Goal: Transaction & Acquisition: Book appointment/travel/reservation

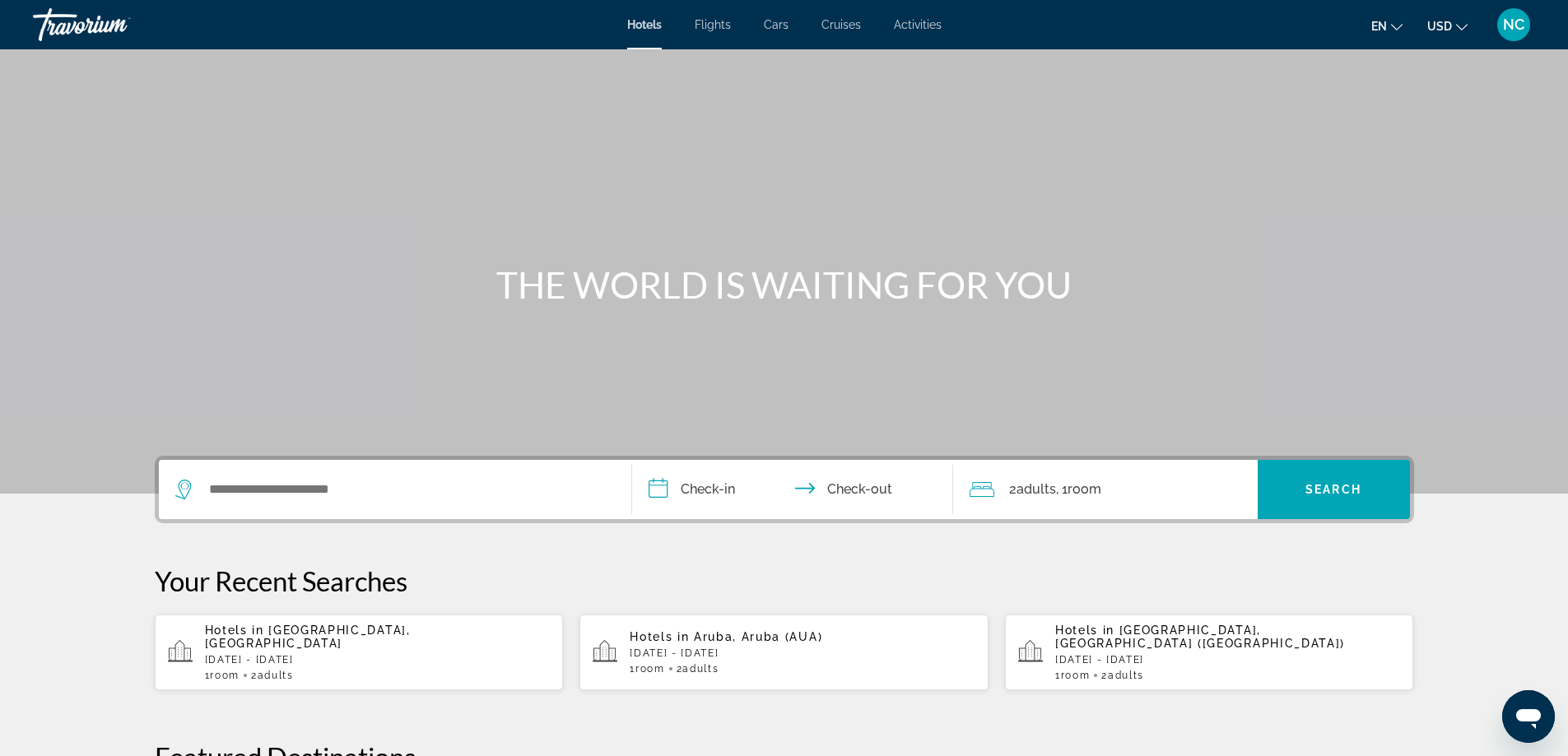
click at [246, 471] on div "Search widget" at bounding box center [395, 489] width 440 height 59
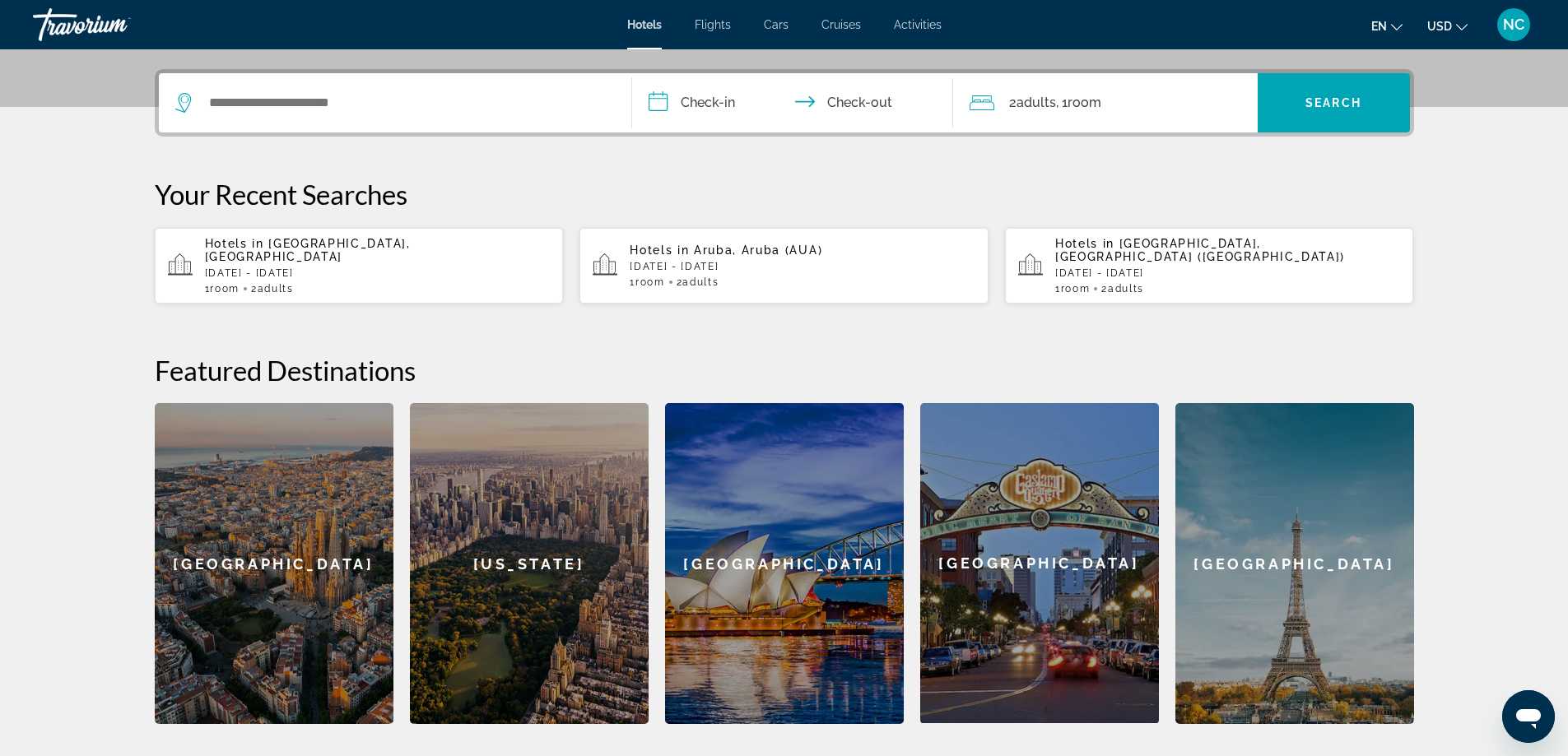
scroll to position [402, 0]
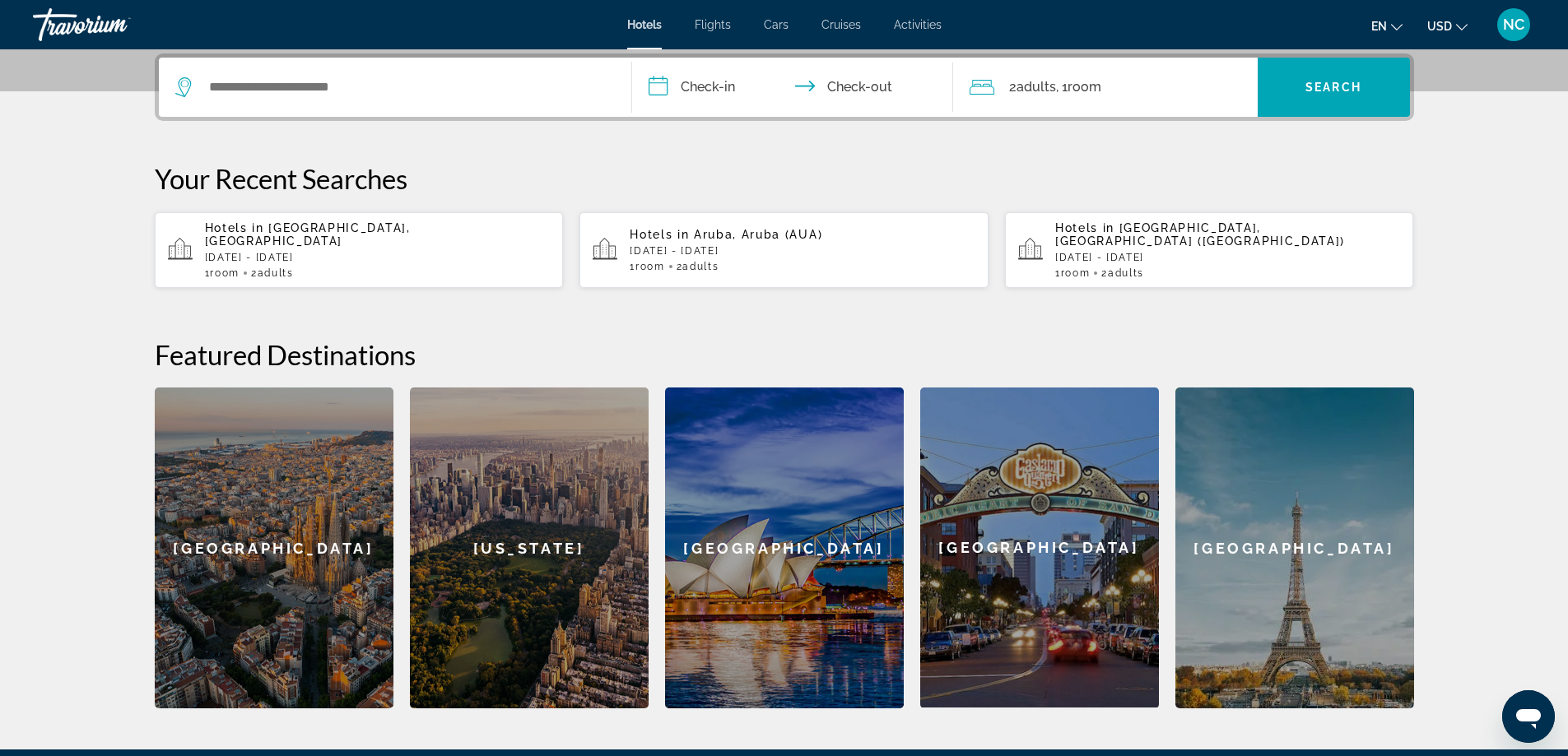
click at [266, 73] on div "Search widget" at bounding box center [395, 86] width 440 height 59
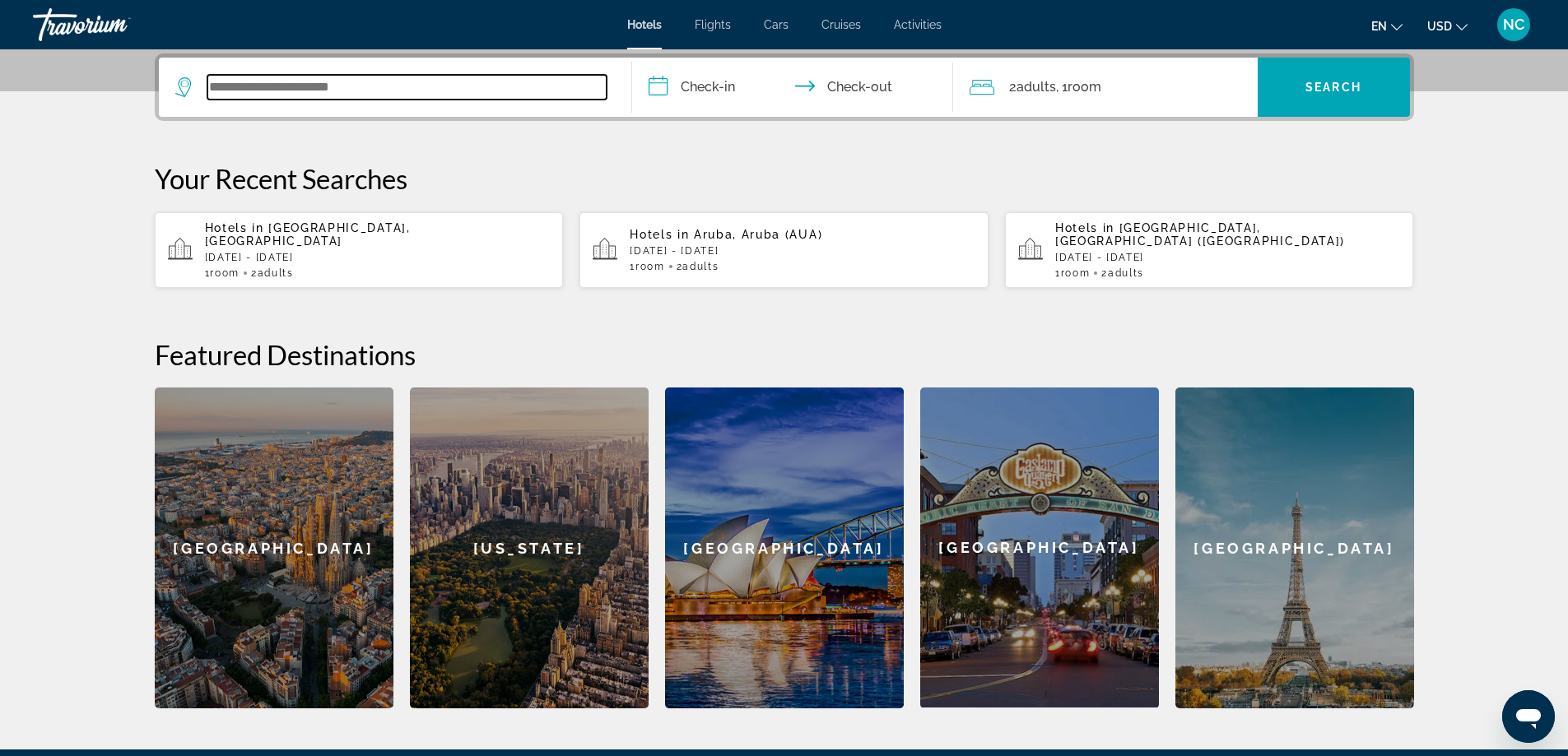
click at [272, 84] on input "Search widget" at bounding box center [407, 86] width 399 height 24
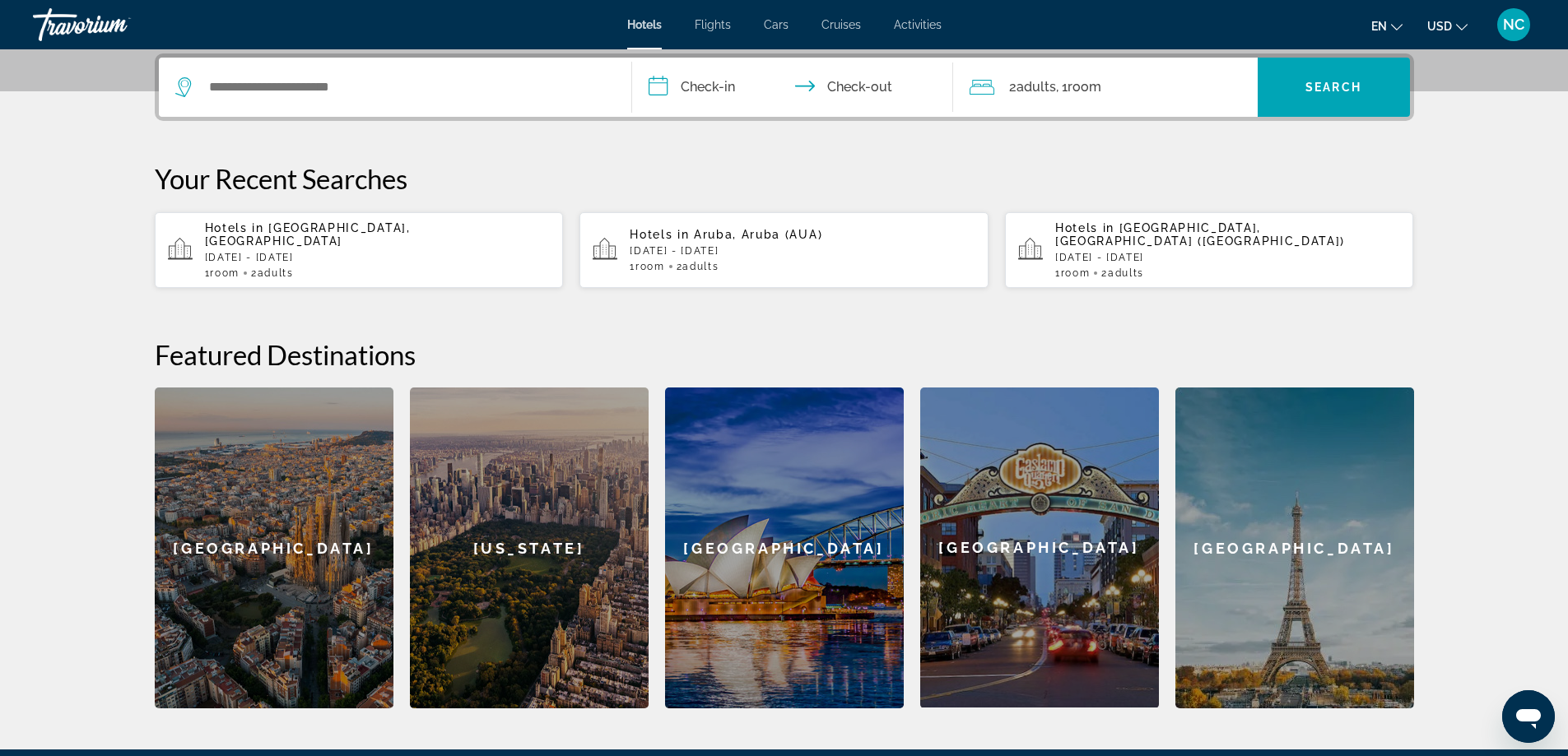
click at [324, 251] on p "Thu, 06 Nov - Wed, 12 Nov" at bounding box center [378, 257] width 346 height 12
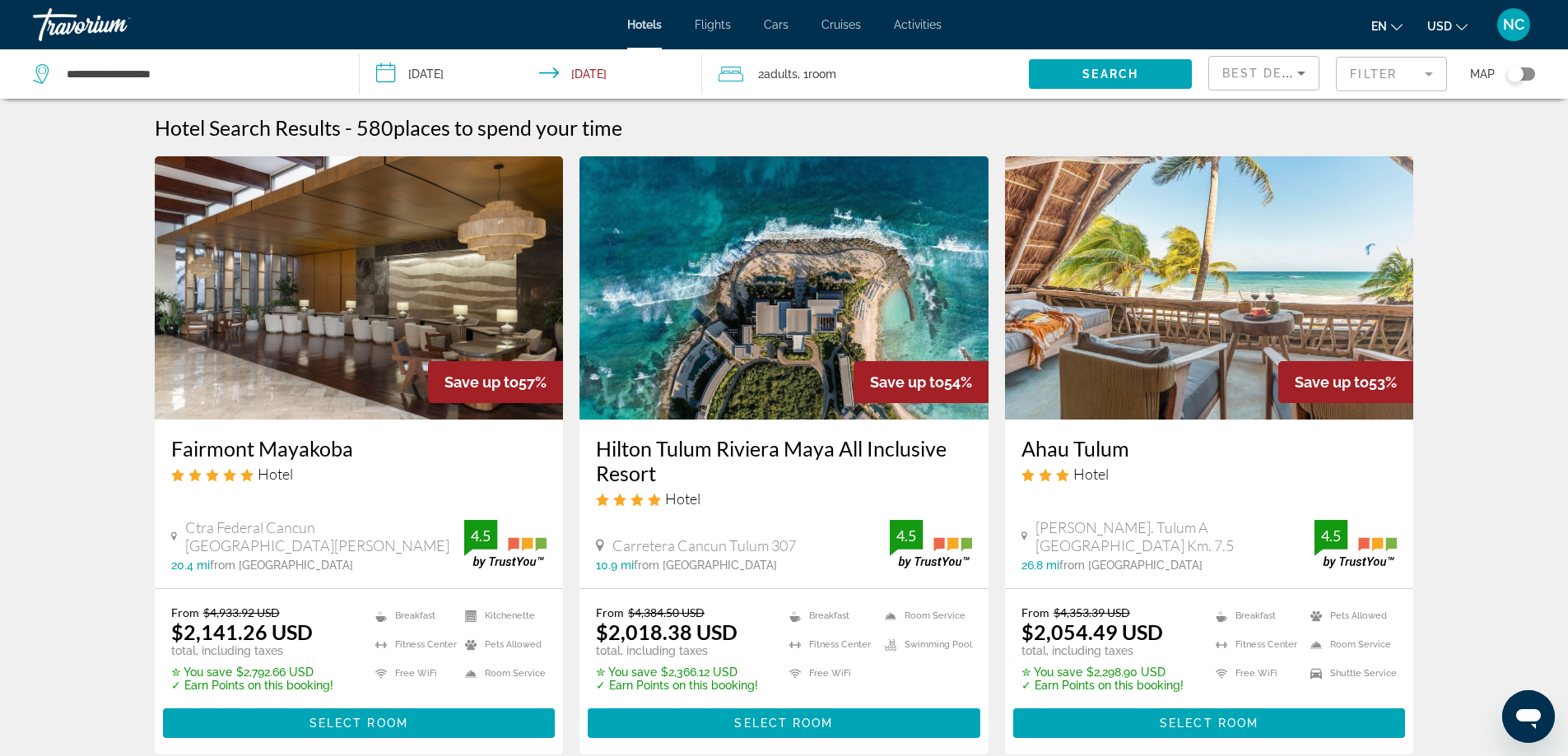
click at [1432, 75] on mat-form-field "Filter" at bounding box center [1391, 74] width 111 height 35
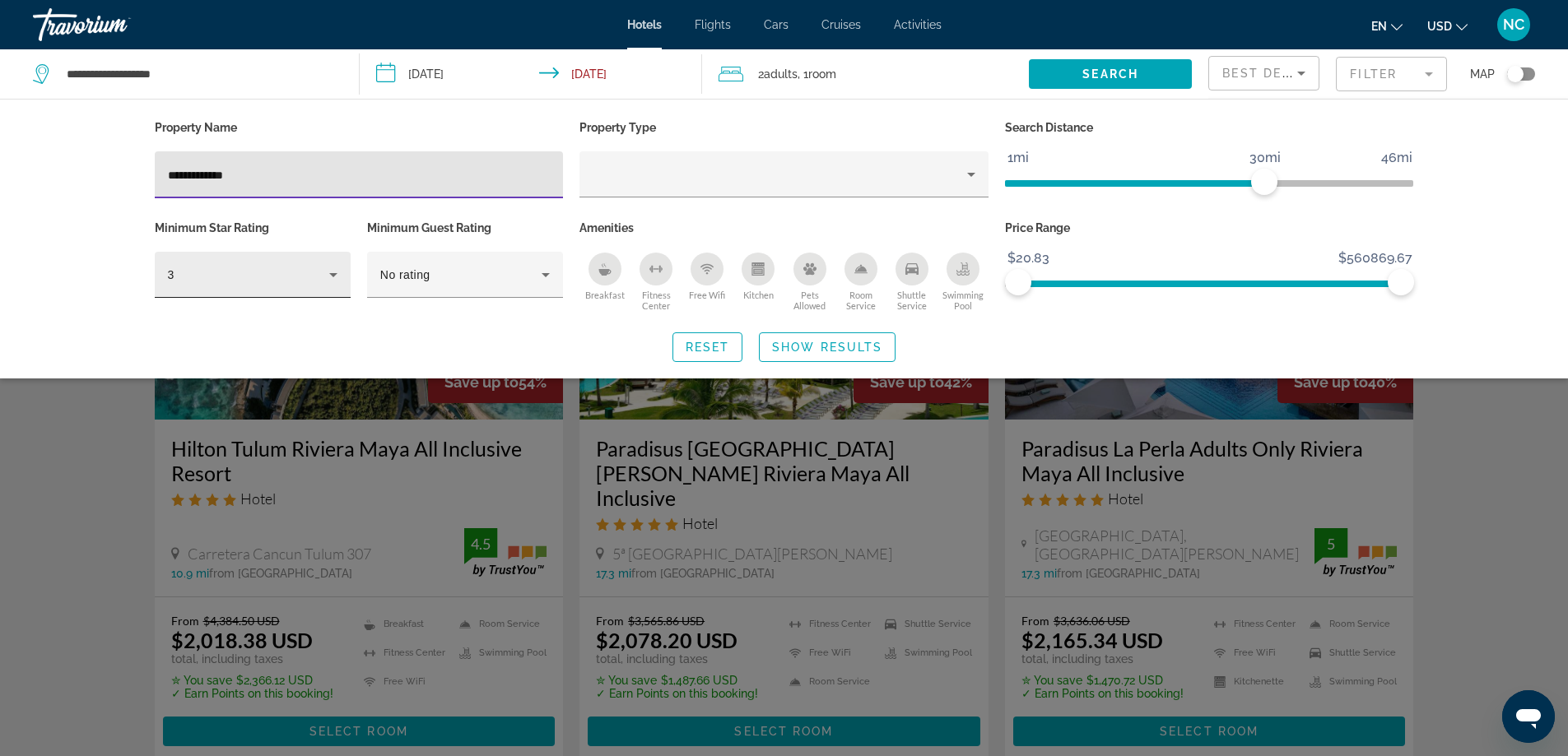
type input "**********"
click at [331, 277] on icon "Hotel Filters" at bounding box center [333, 275] width 19 height 19
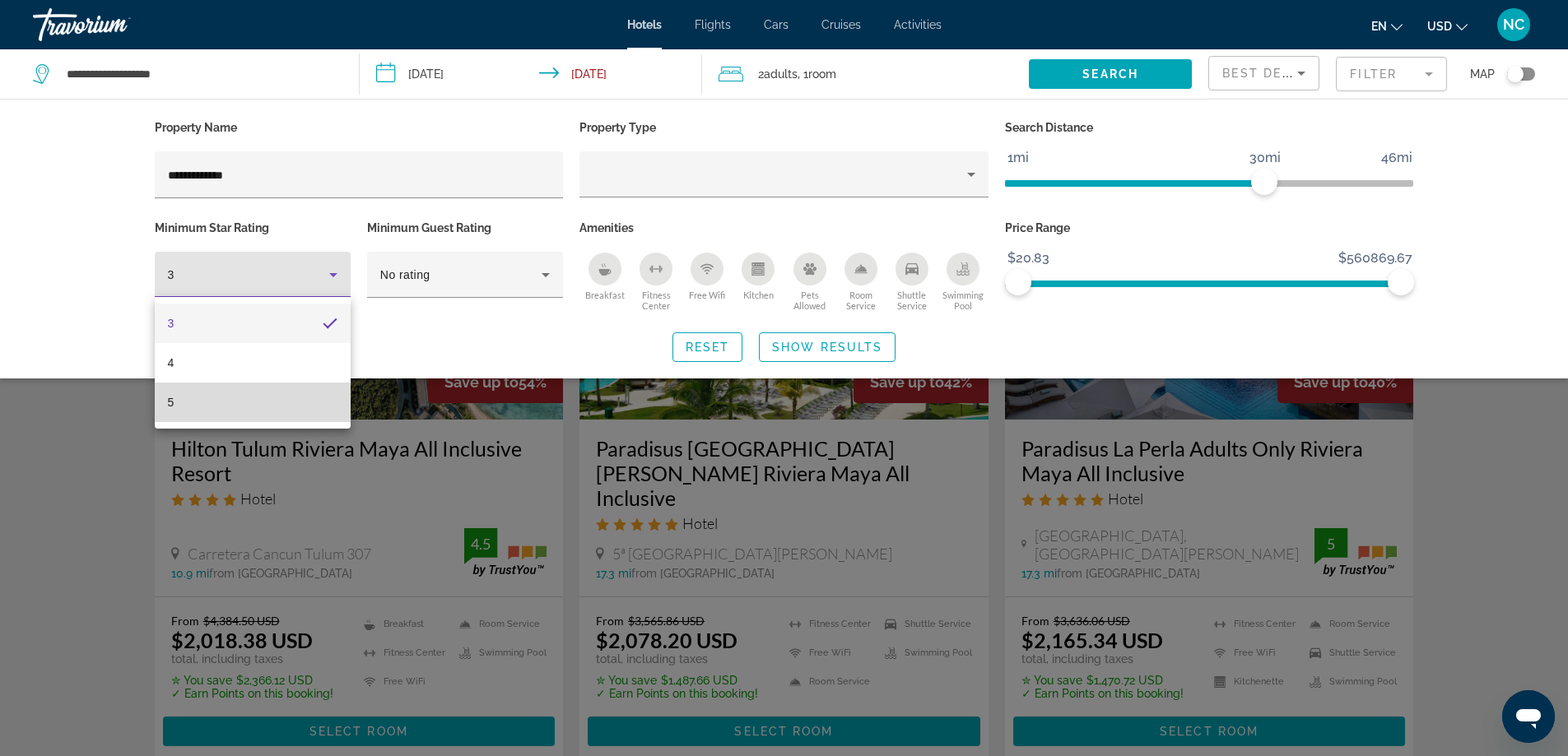
click at [252, 413] on mat-option "5" at bounding box center [252, 402] width 196 height 40
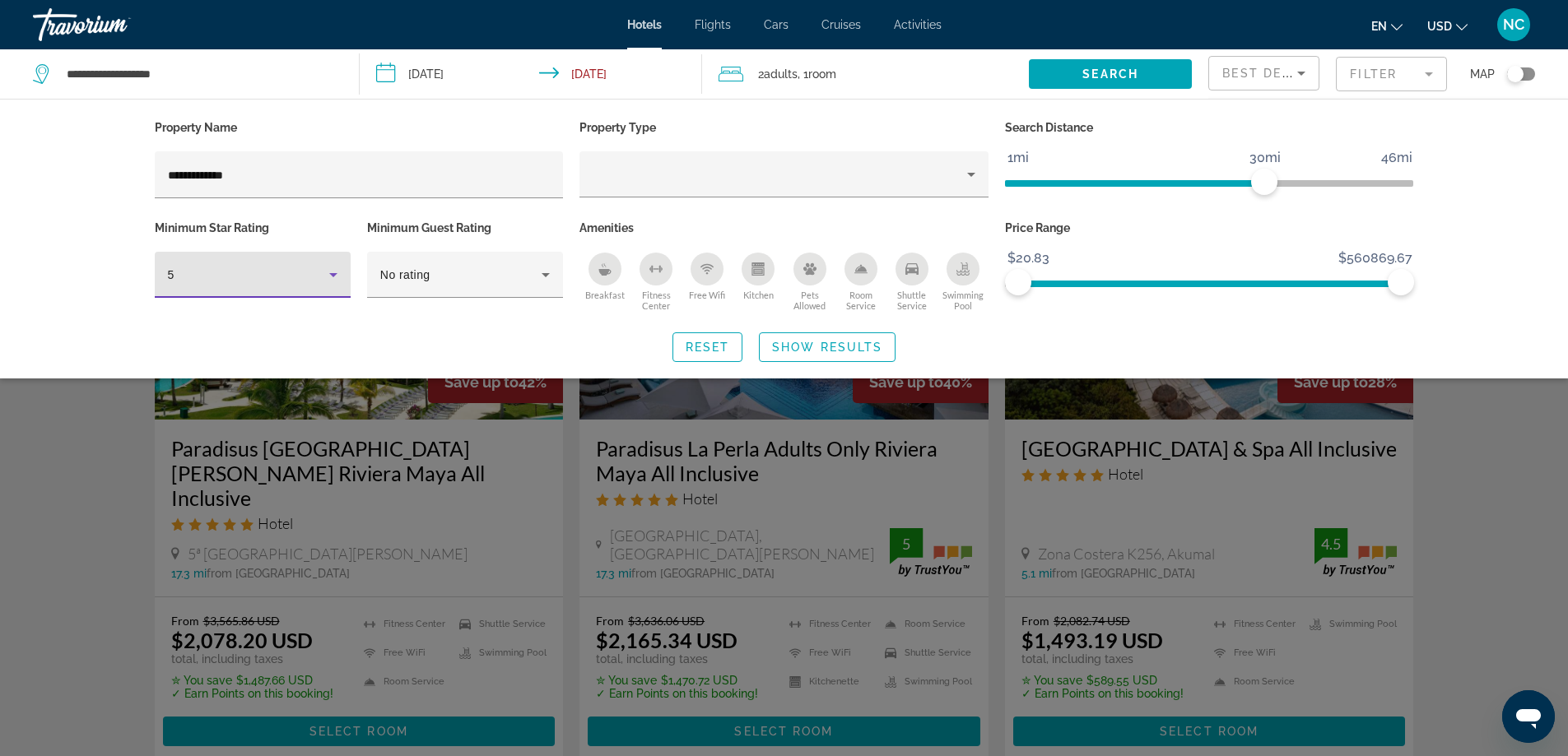
click at [813, 345] on span "Show Results" at bounding box center [827, 347] width 111 height 14
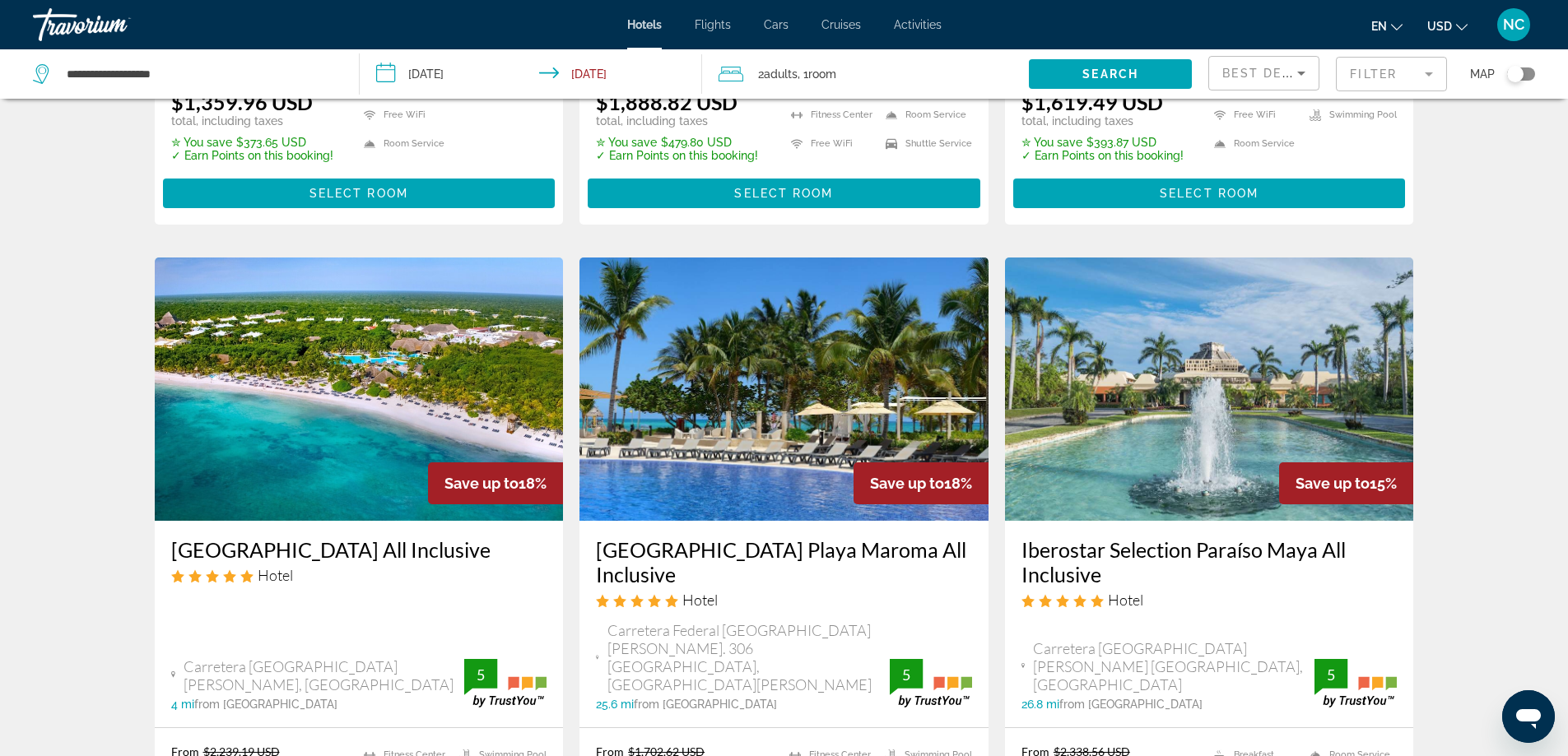
scroll to position [2056, 0]
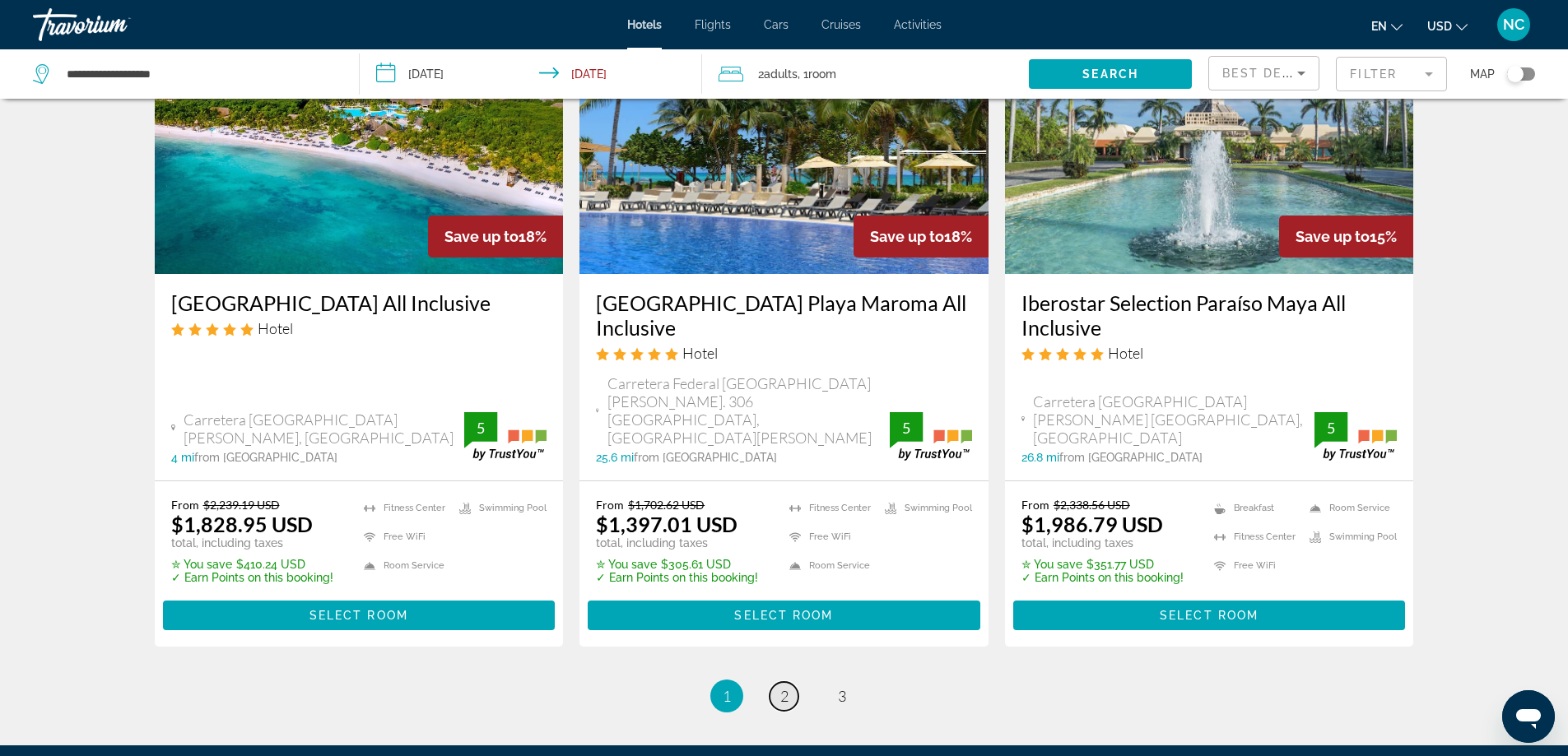
click at [783, 687] on span "2" at bounding box center [784, 696] width 8 height 18
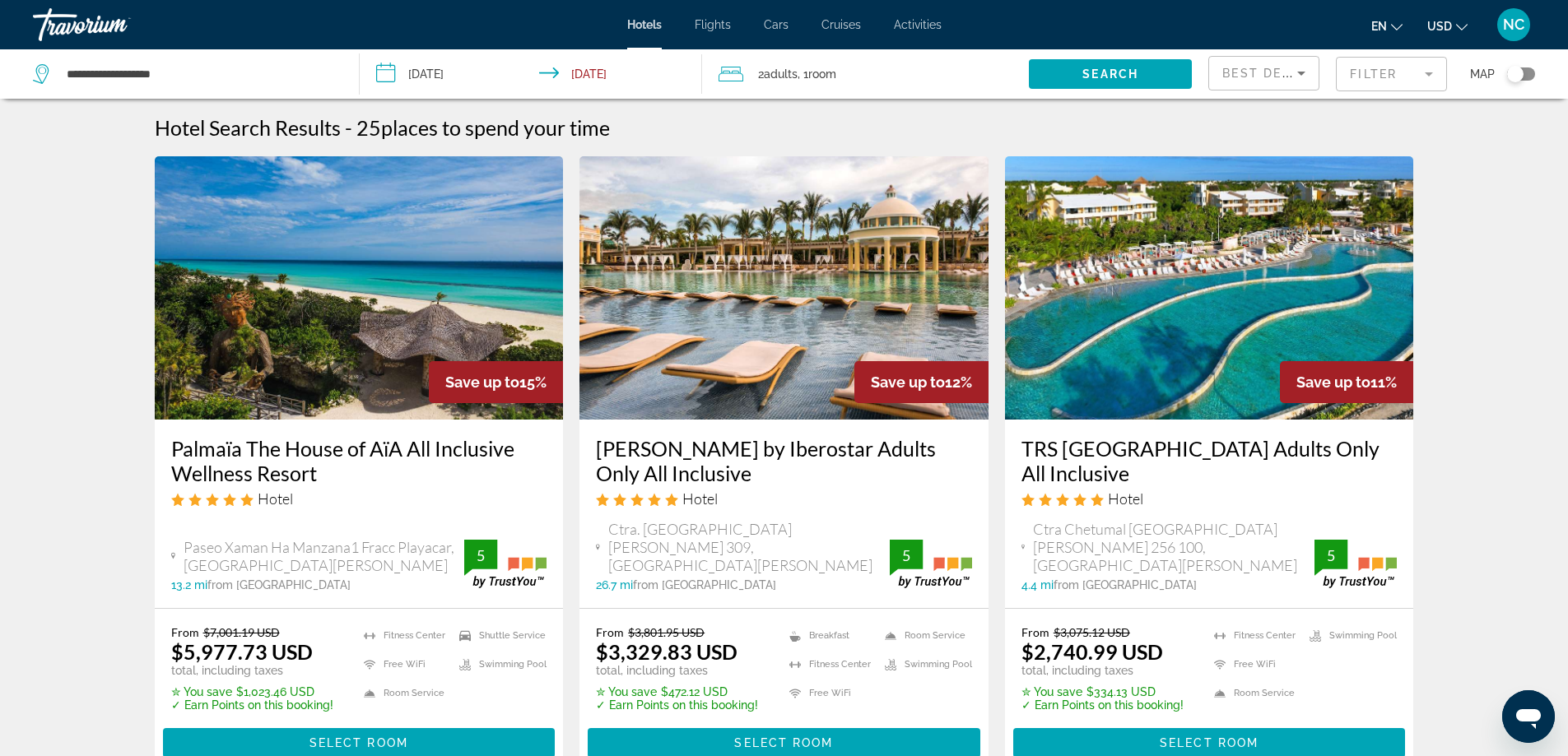
click at [810, 83] on span ", 1 Room rooms" at bounding box center [817, 74] width 39 height 23
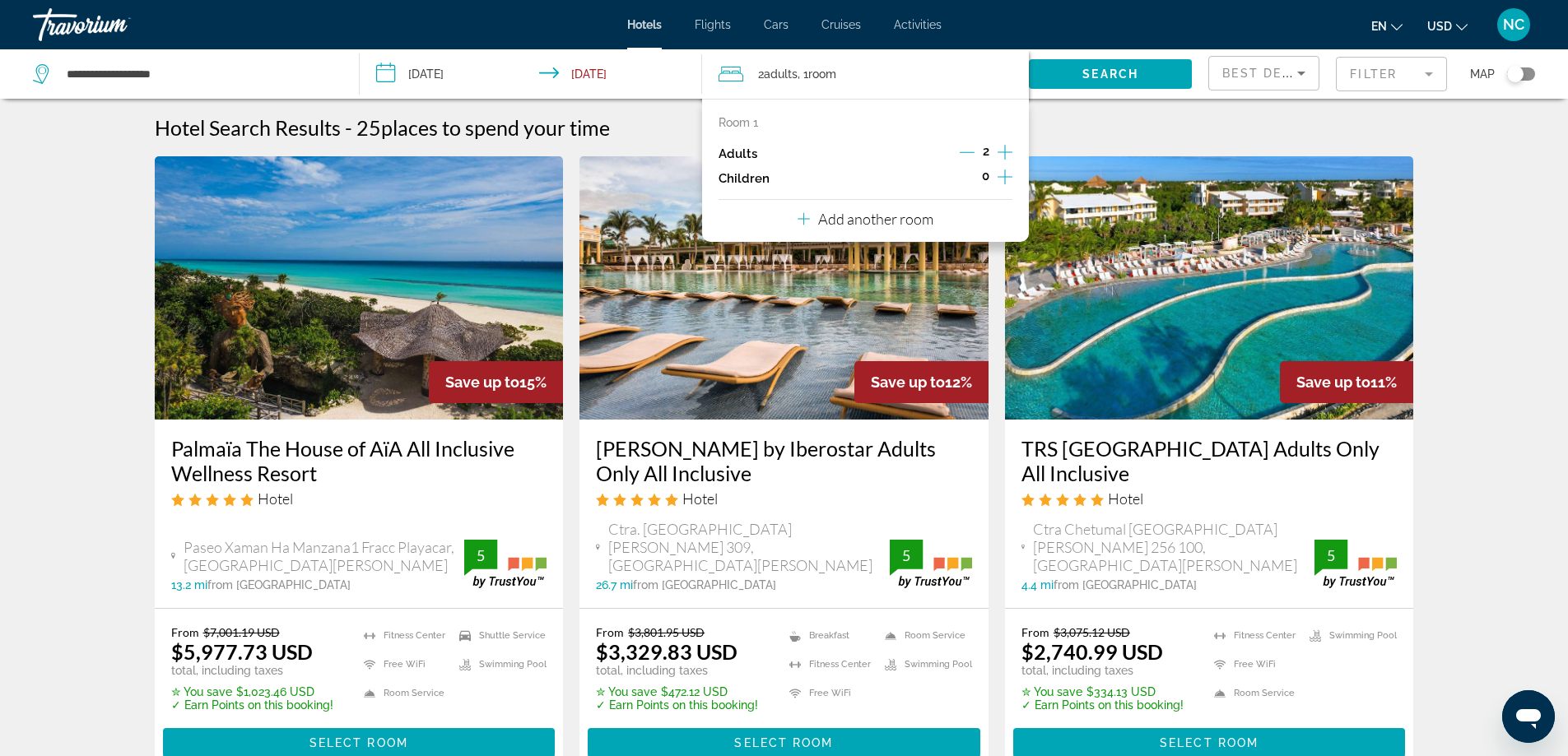
click at [1005, 179] on icon "Increment children" at bounding box center [1004, 177] width 15 height 15
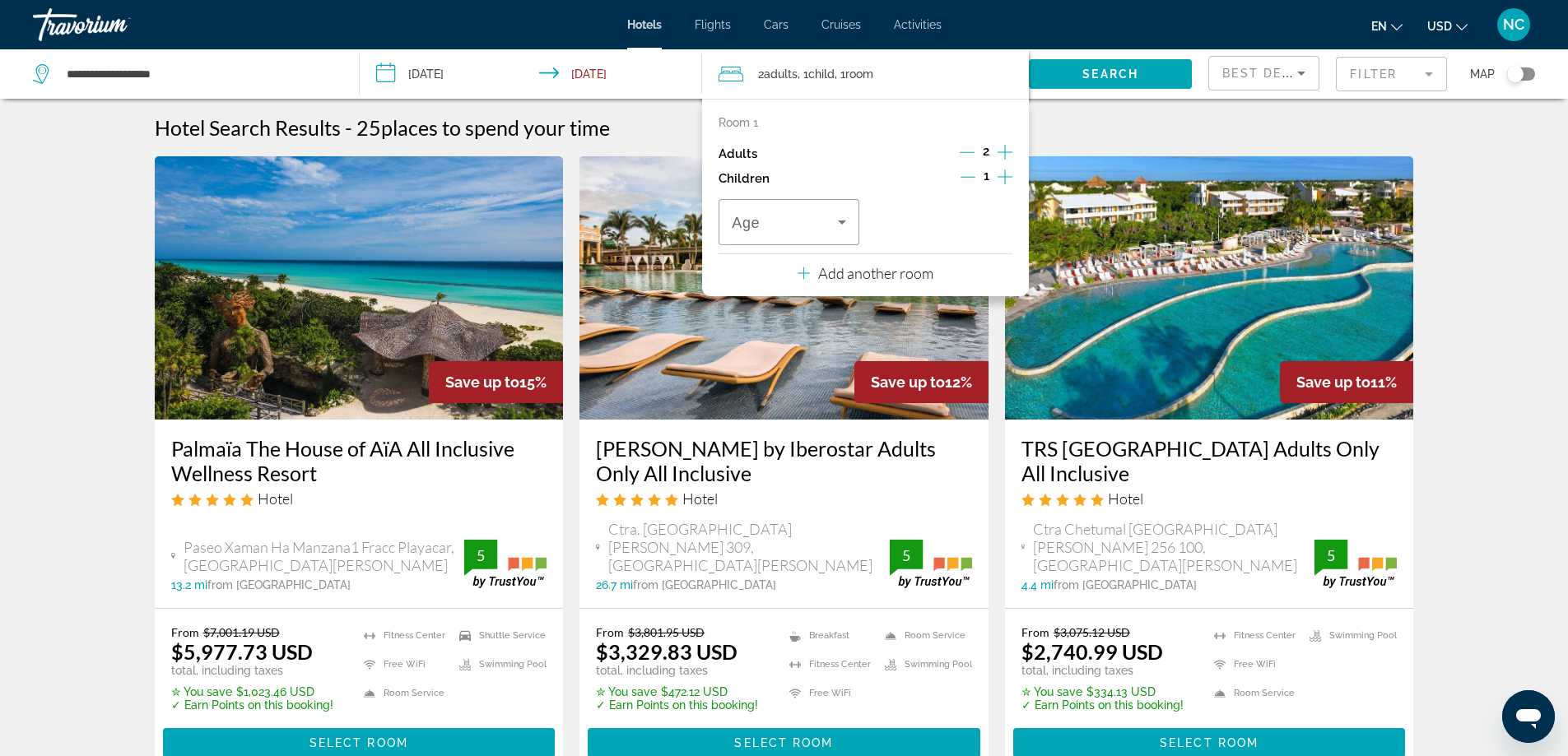
click at [999, 178] on icon "Increment children" at bounding box center [1004, 177] width 15 height 19
click at [843, 225] on icon "Travelers: 2 adults, 2 children" at bounding box center [842, 222] width 19 height 19
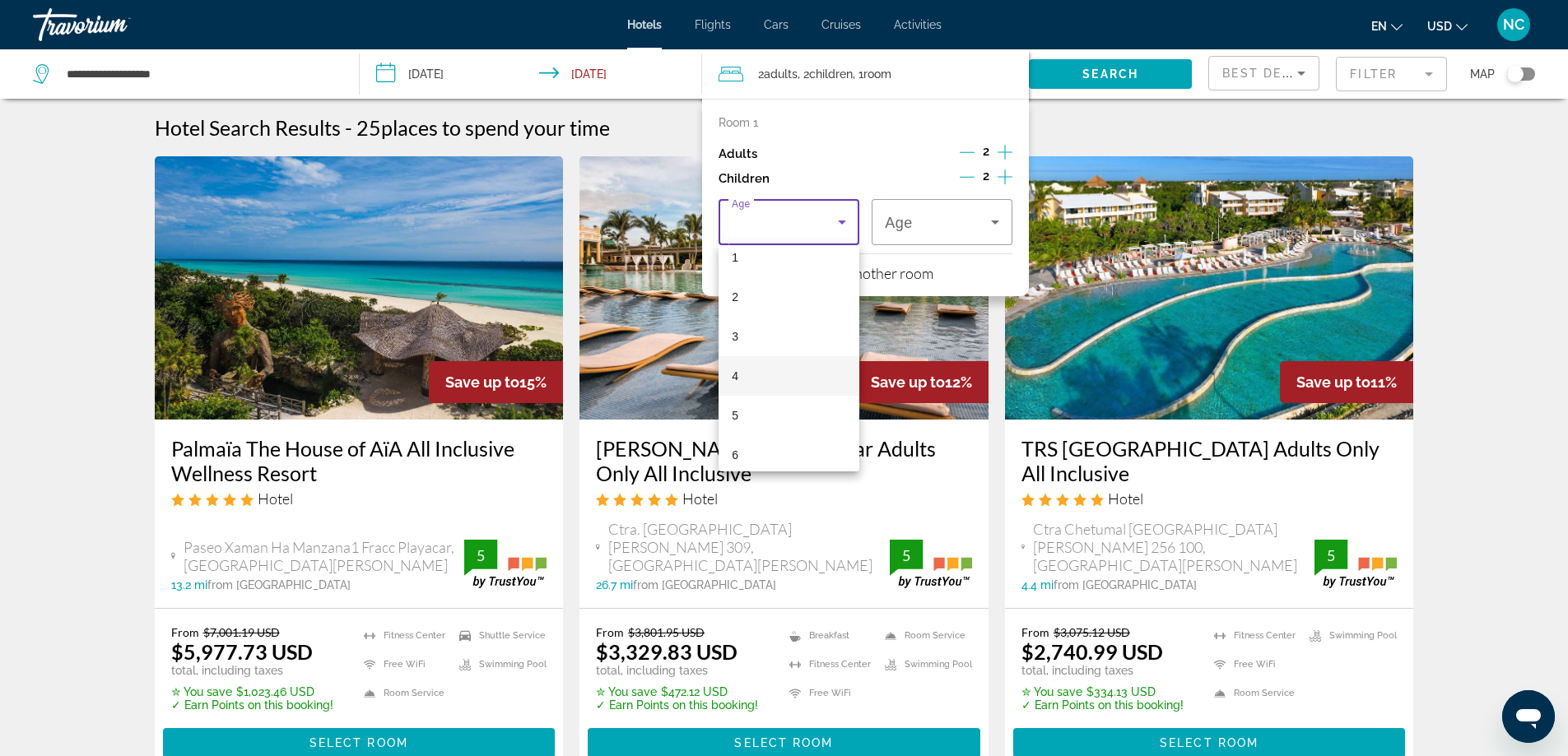
scroll to position [82, 0]
click at [763, 421] on mat-option "6" at bounding box center [788, 426] width 141 height 40
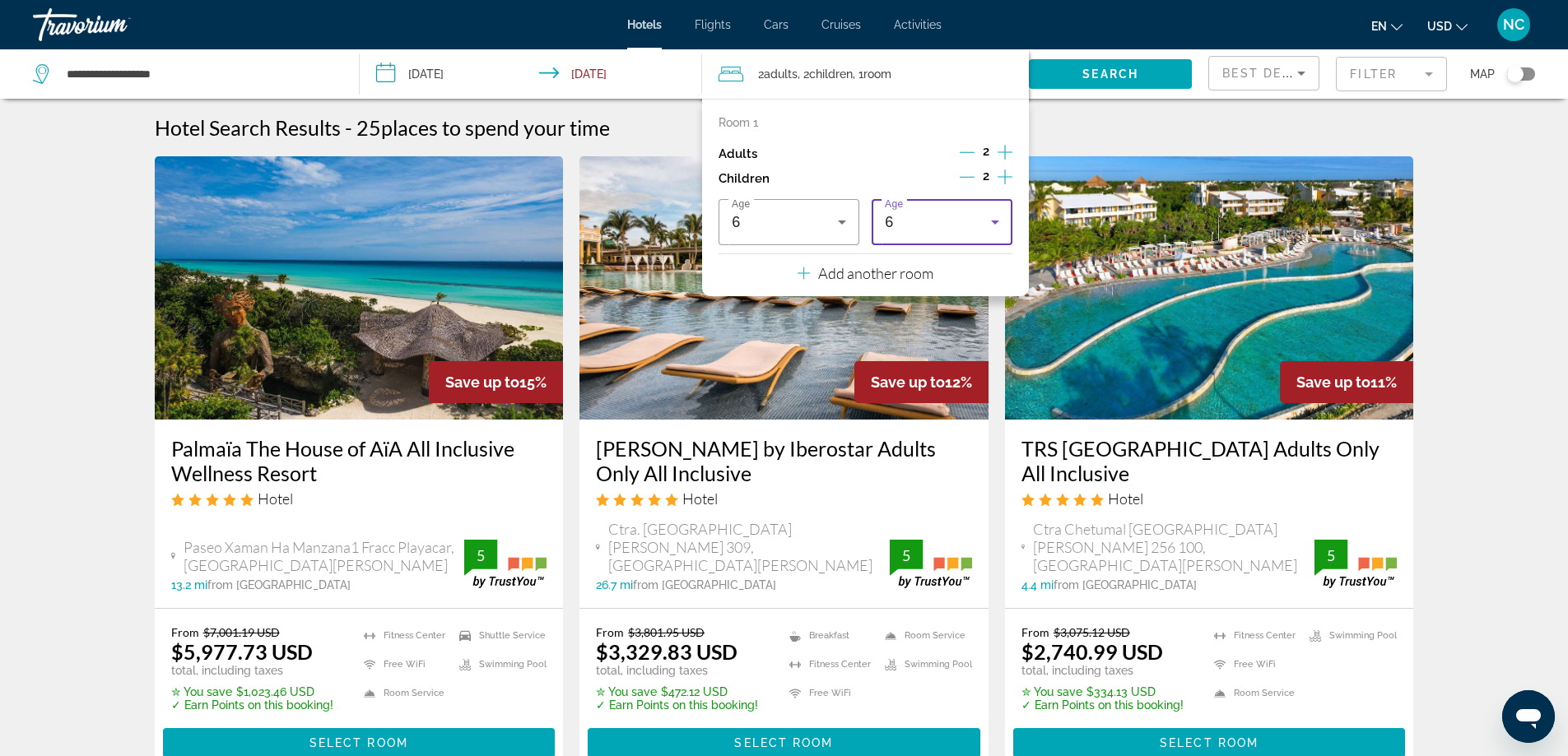
click at [995, 220] on icon "Travelers: 2 adults, 2 children" at bounding box center [994, 222] width 8 height 4
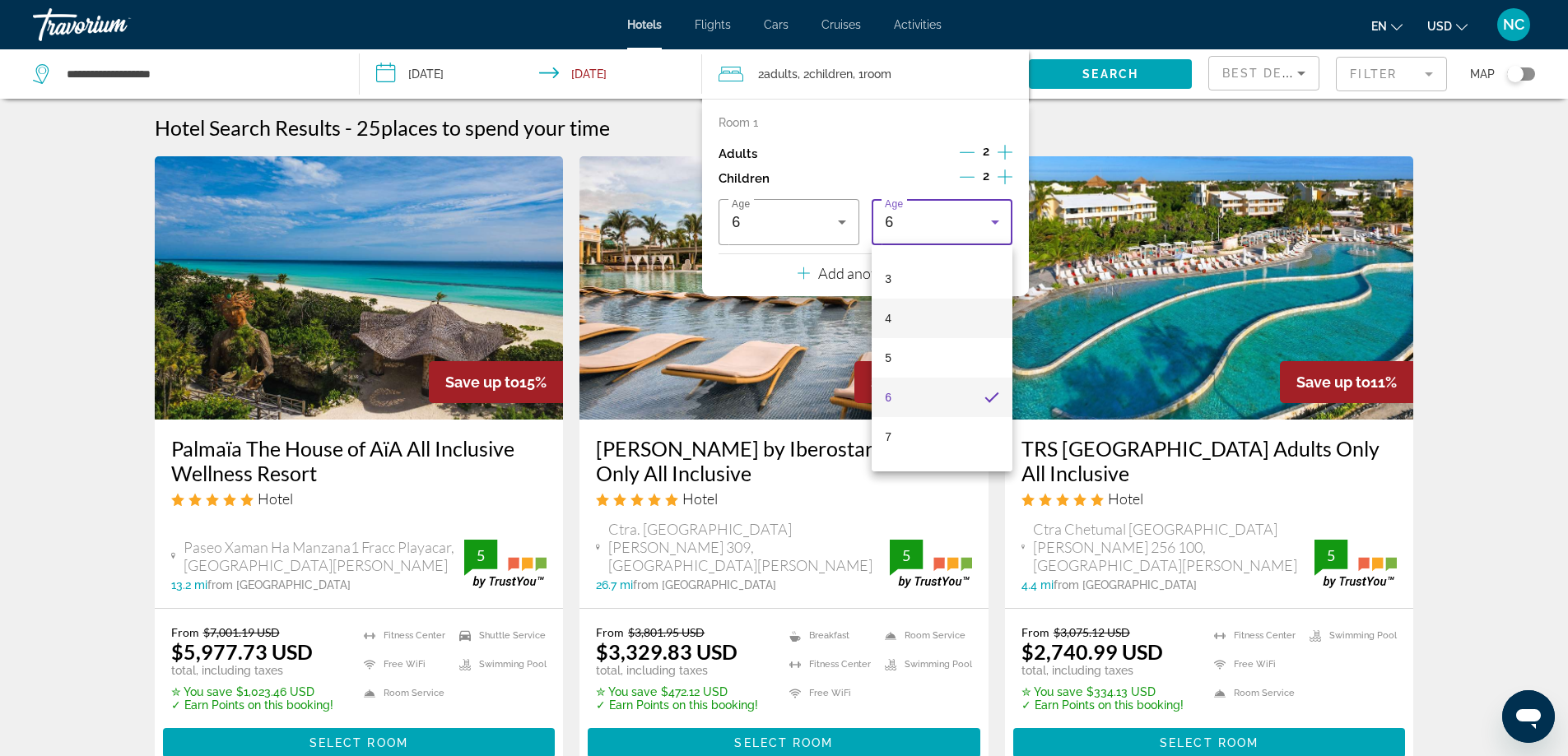
scroll to position [139, 0]
click at [931, 412] on mat-option "7" at bounding box center [942, 409] width 141 height 40
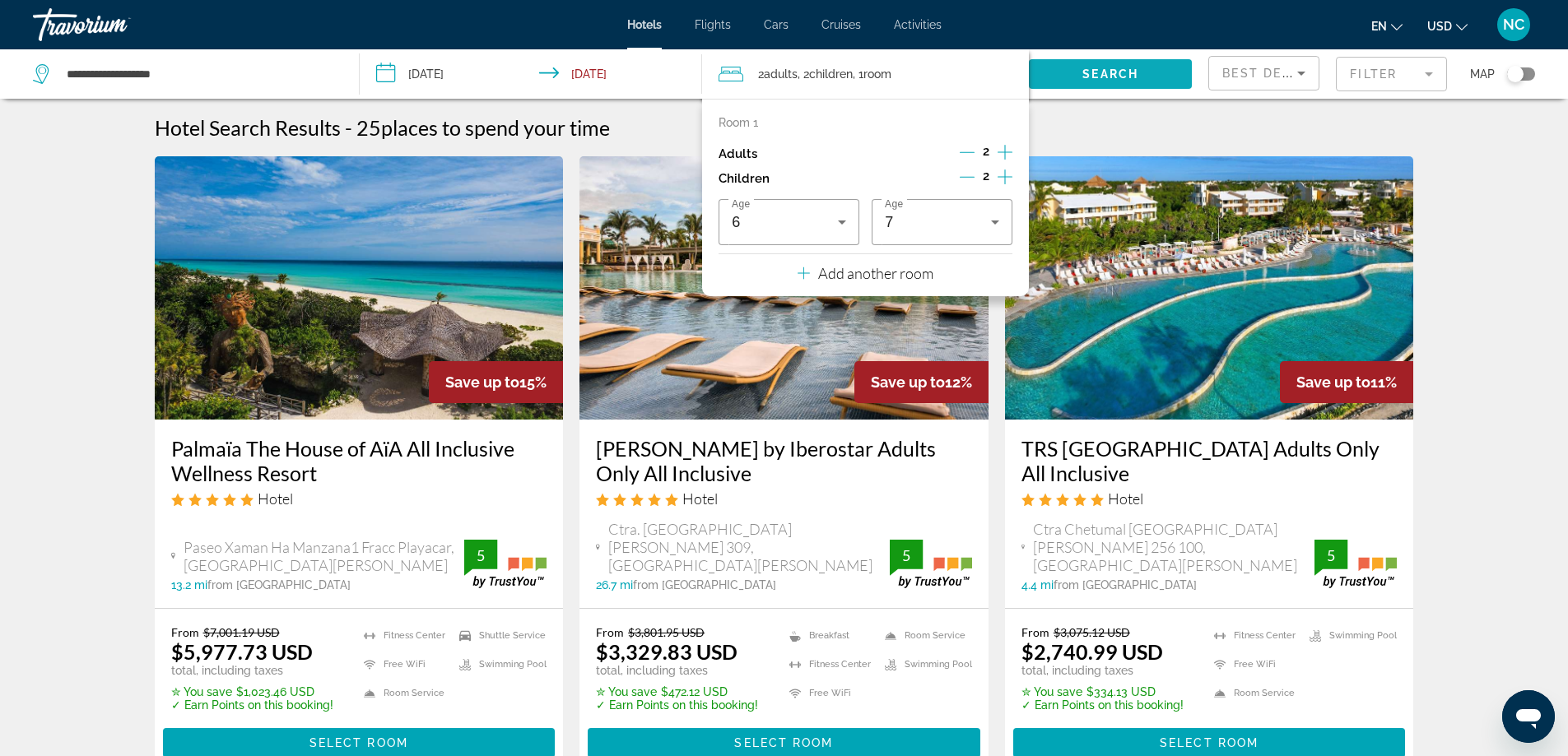
click at [1090, 68] on span "Search" at bounding box center [1111, 75] width 56 height 14
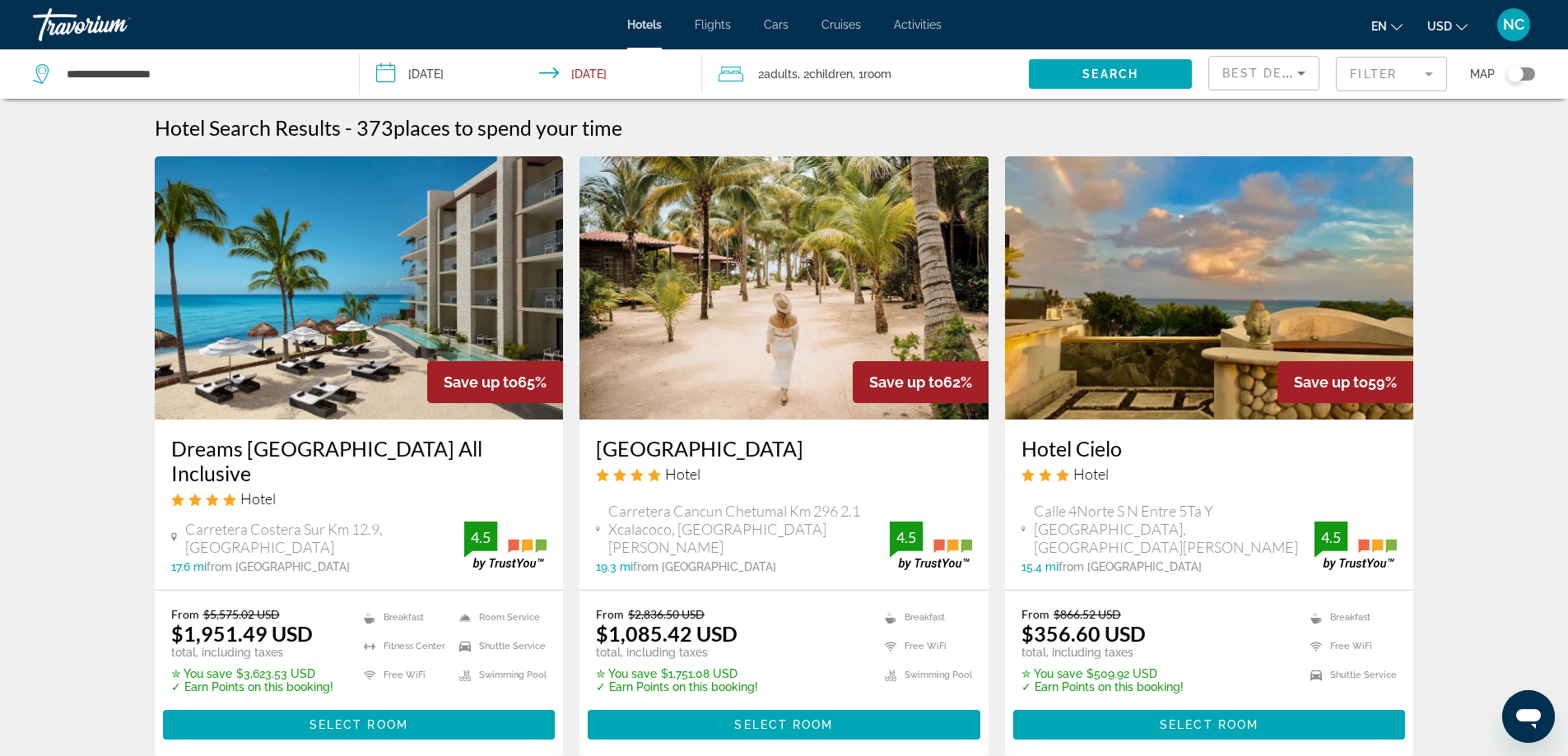
click at [1428, 75] on mat-form-field "Filter" at bounding box center [1391, 74] width 111 height 35
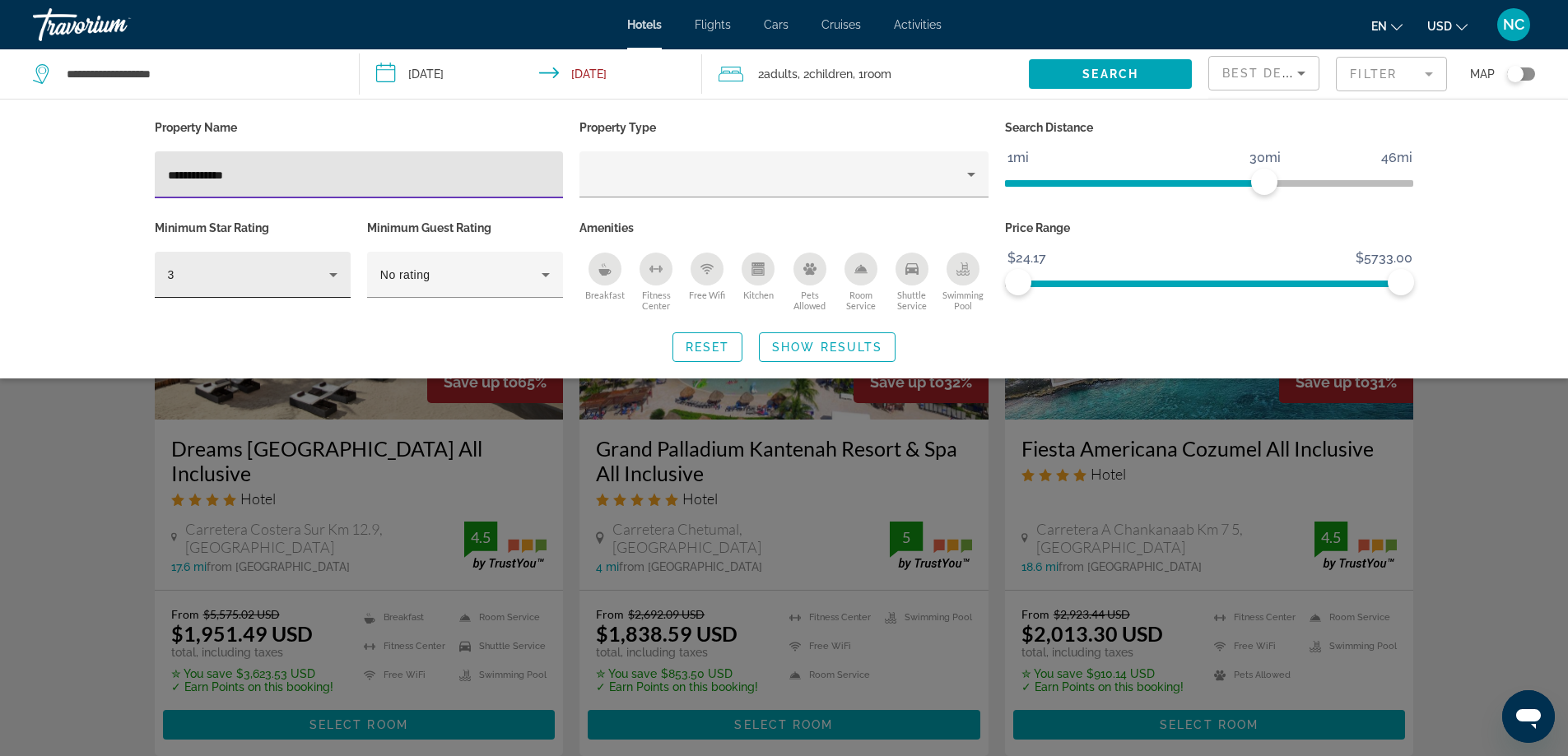
type input "**********"
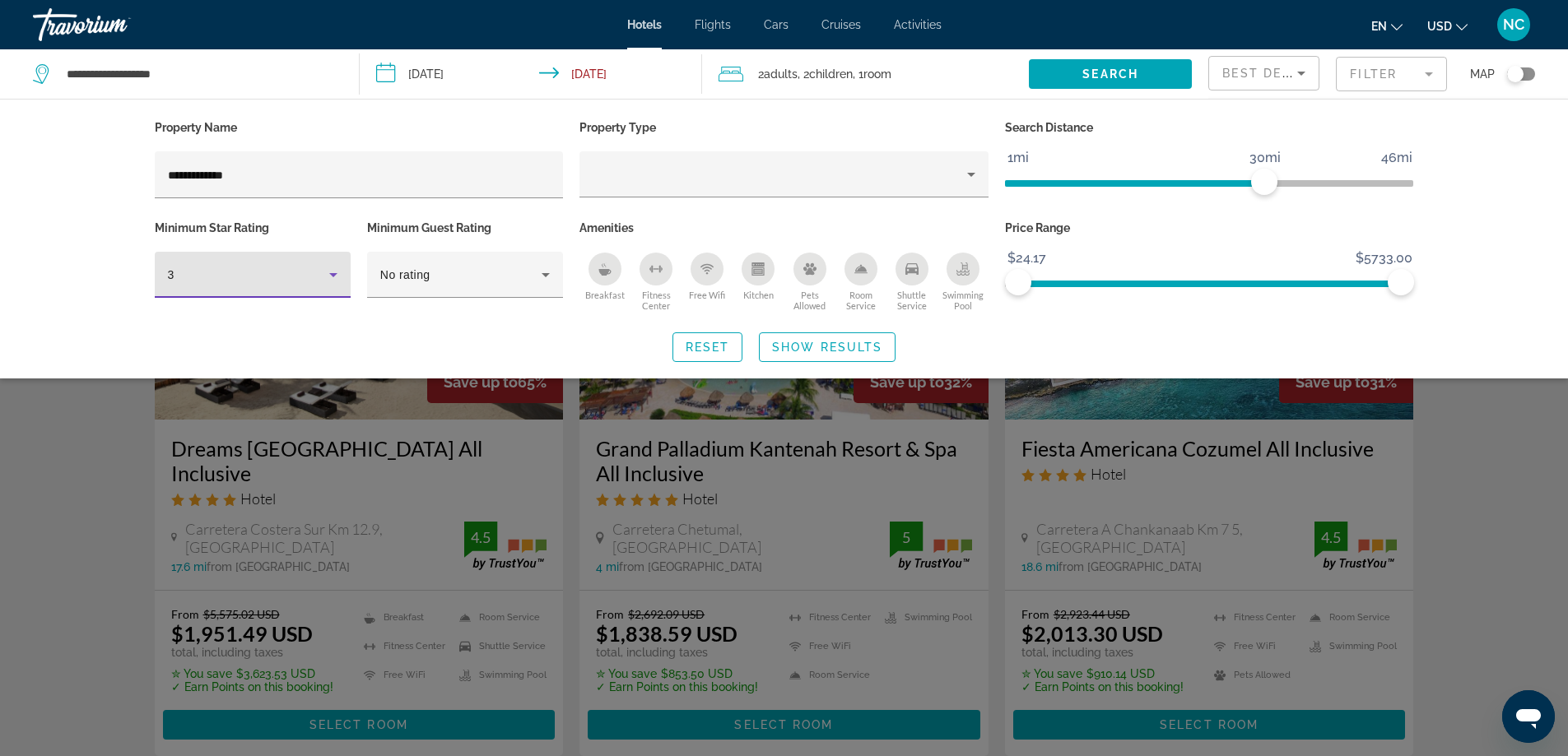
click at [334, 270] on icon "Hotel Filters" at bounding box center [333, 275] width 19 height 19
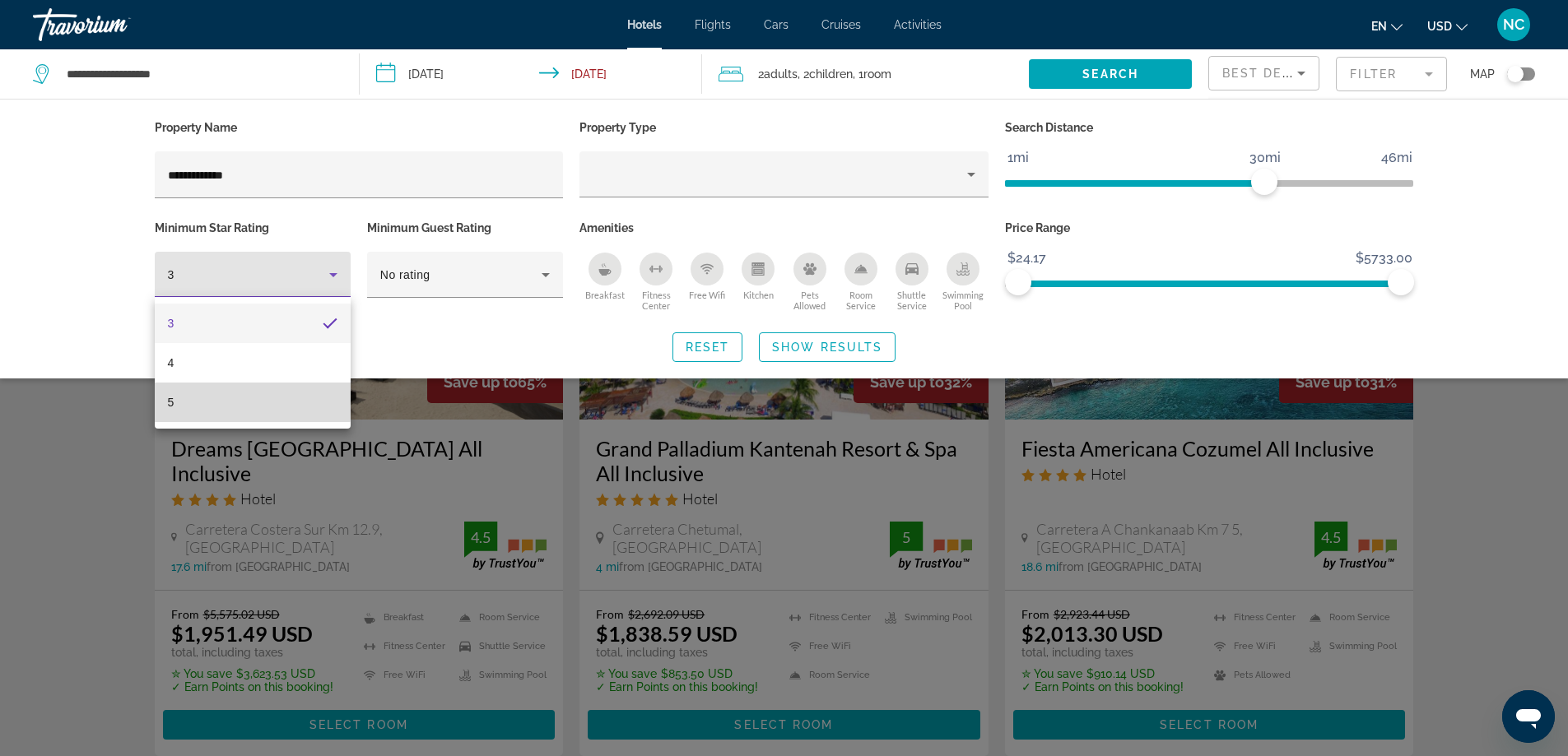
click at [207, 398] on mat-option "5" at bounding box center [252, 402] width 196 height 40
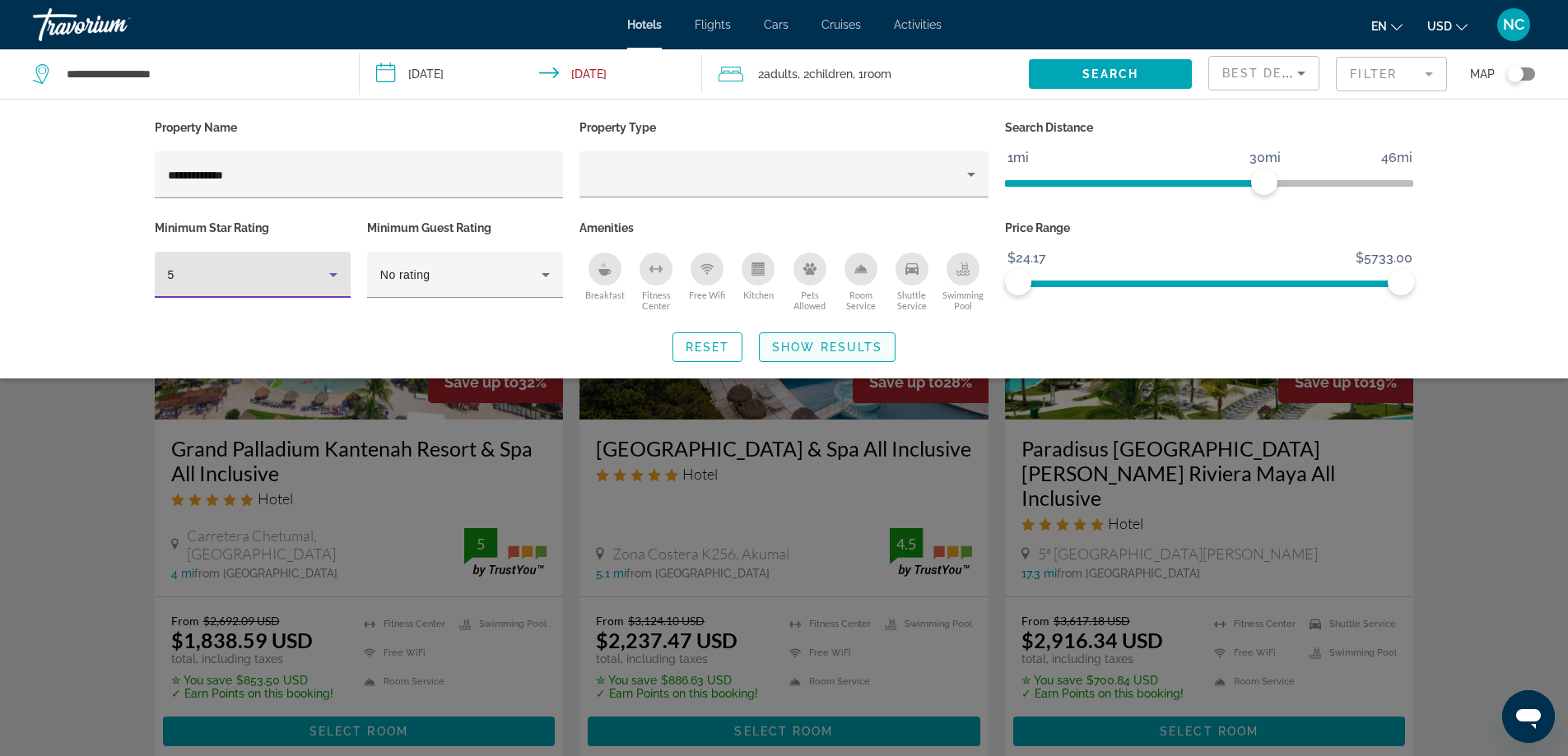
click at [817, 348] on span "Show Results" at bounding box center [827, 347] width 111 height 14
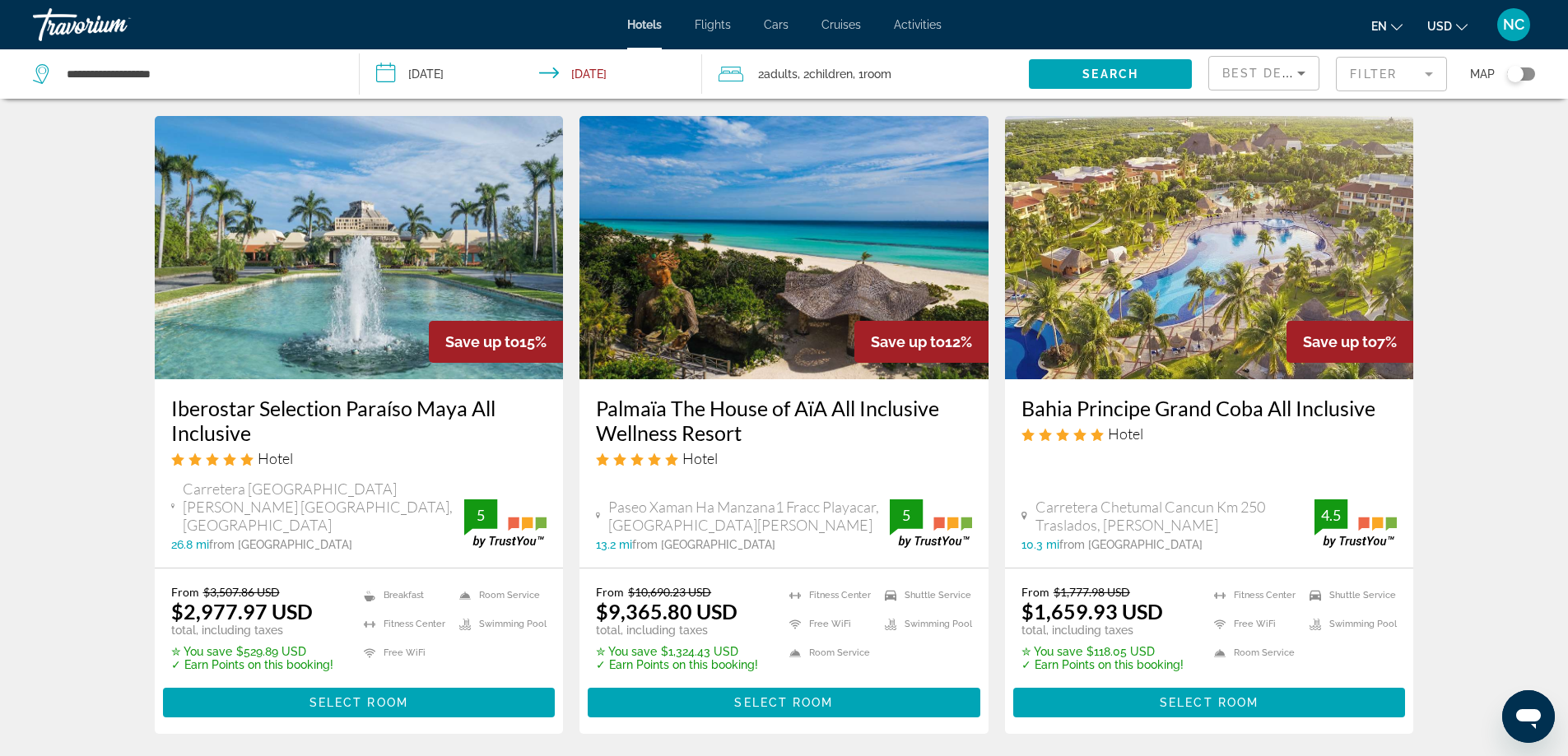
scroll to position [740, 0]
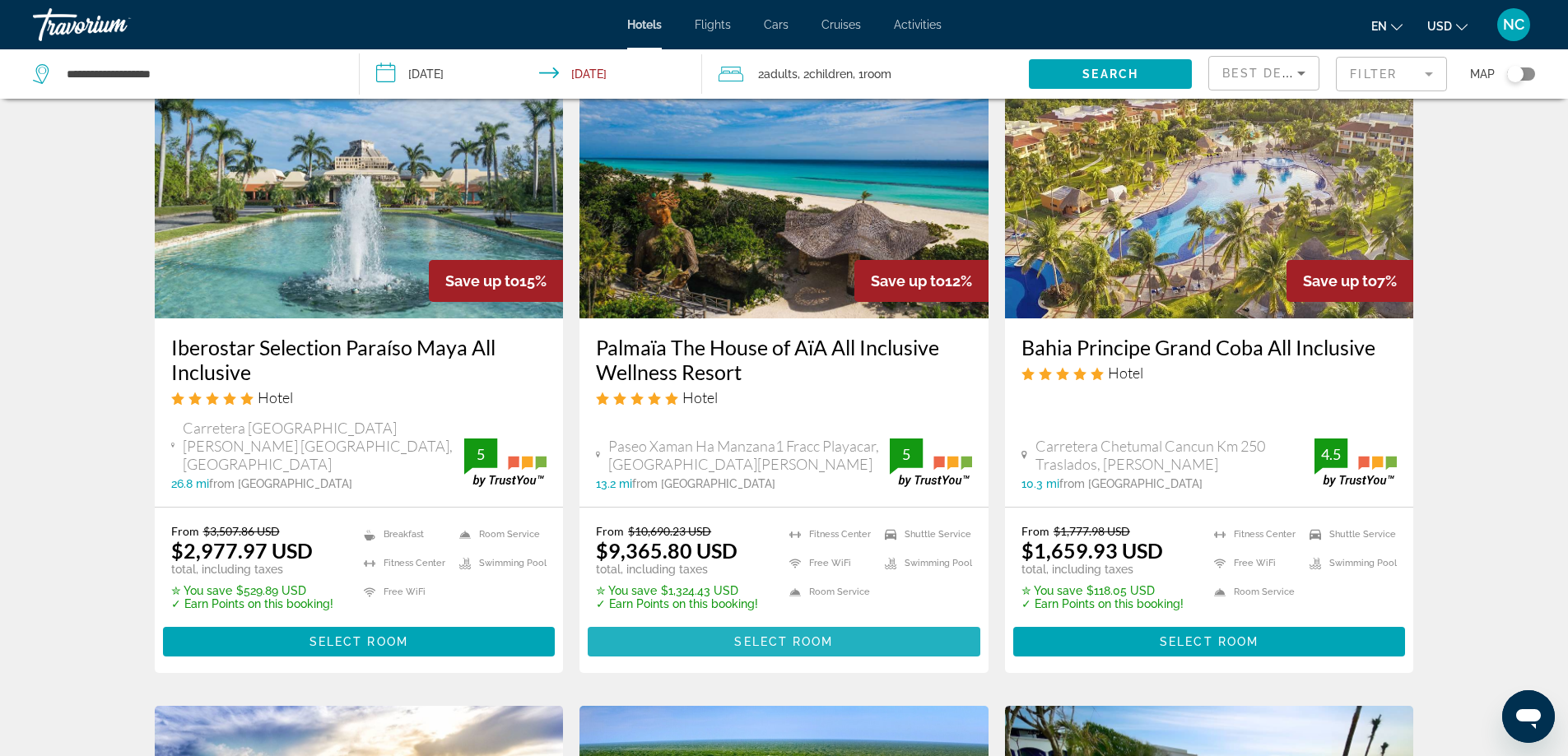
click at [822, 635] on span "Select Room" at bounding box center [784, 641] width 99 height 14
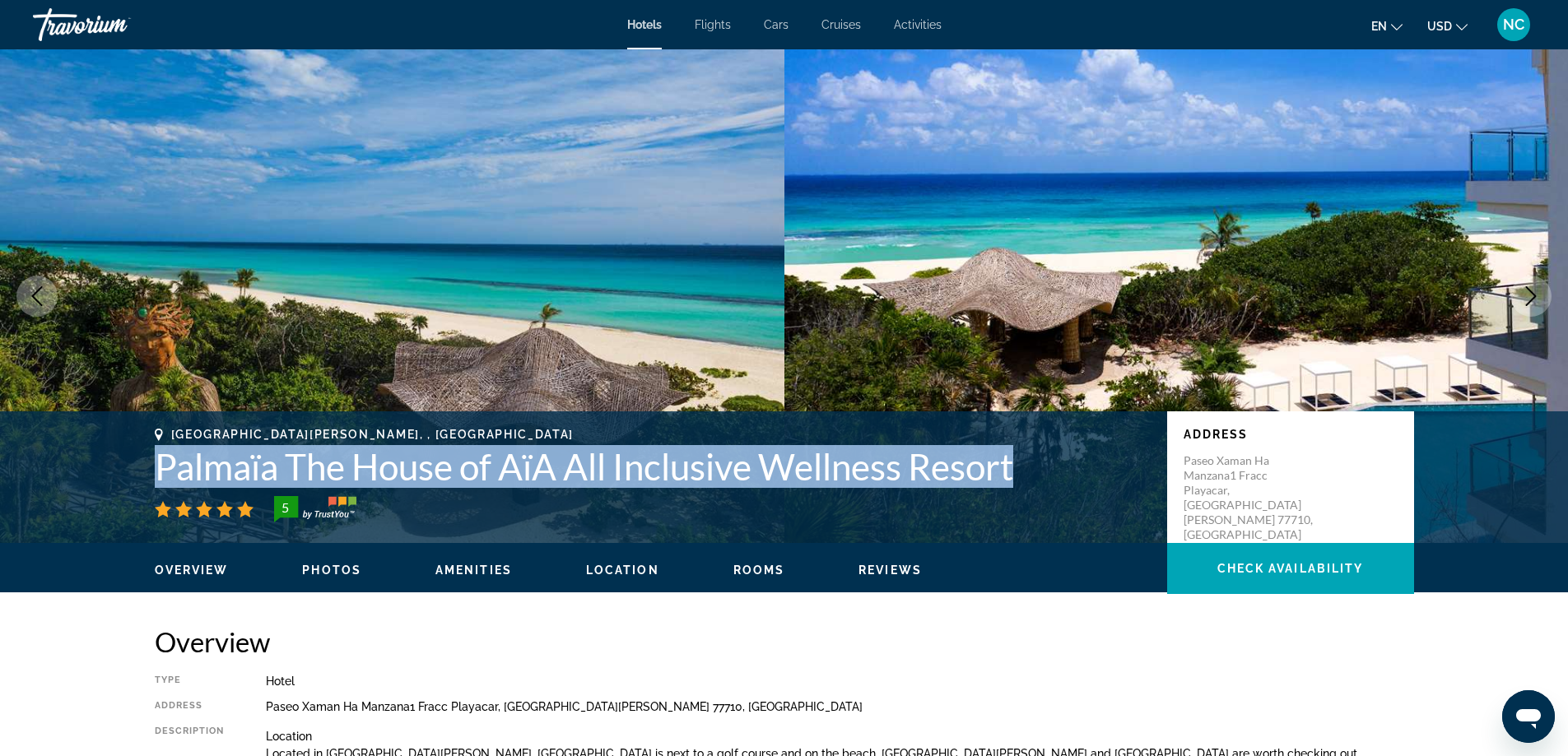
drag, startPoint x: 153, startPoint y: 464, endPoint x: 1032, endPoint y: 480, distance: 879.1
click at [1032, 480] on div "Playa Del Carmen, , Mexico Palmaïa The House of AïA All Inclusive Wellness Reso…" at bounding box center [784, 477] width 1325 height 99
copy h1 "Palmaïa The House of AïA All Inclusive Wellness Resort"
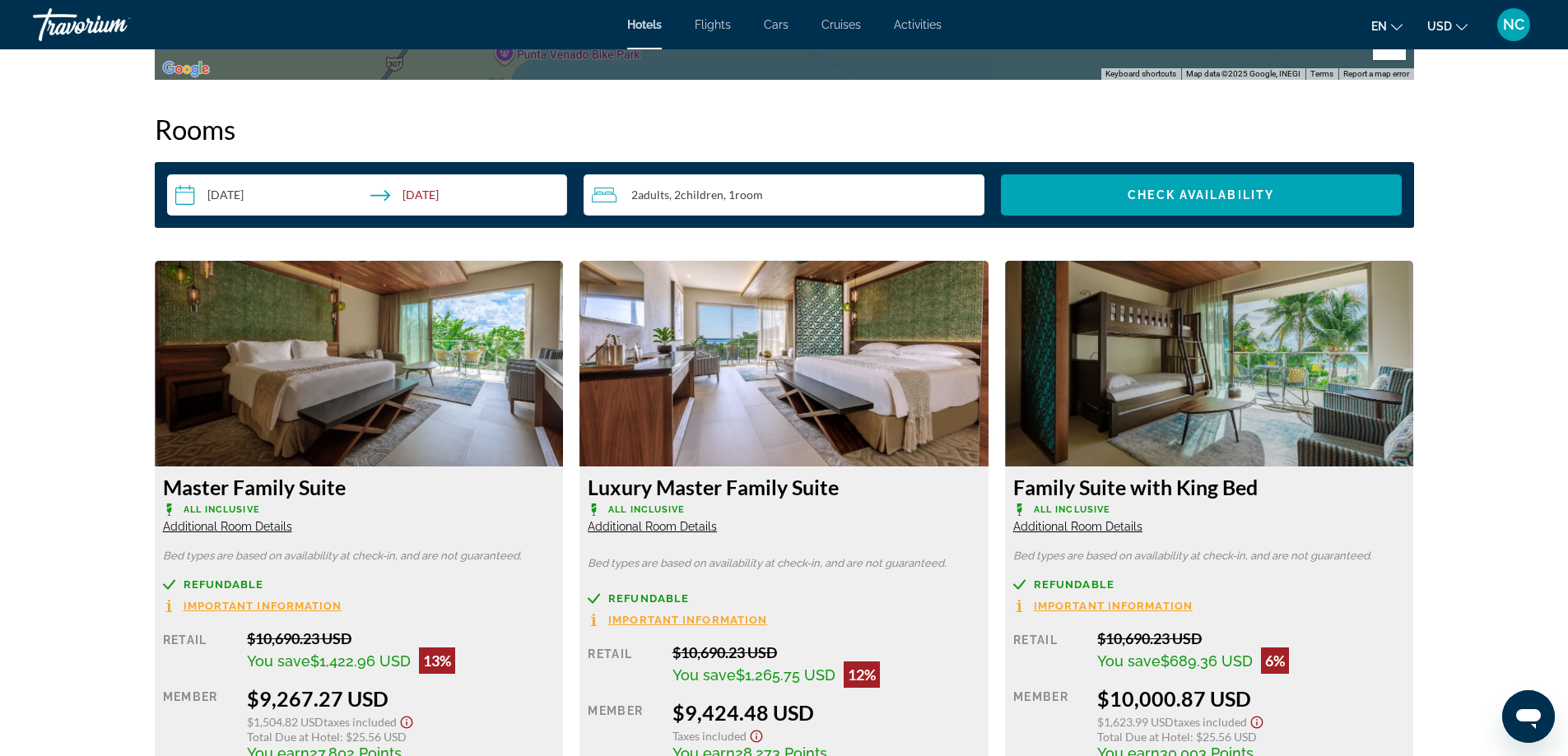
scroll to position [1645, 0]
